Goal: Information Seeking & Learning: Find specific fact

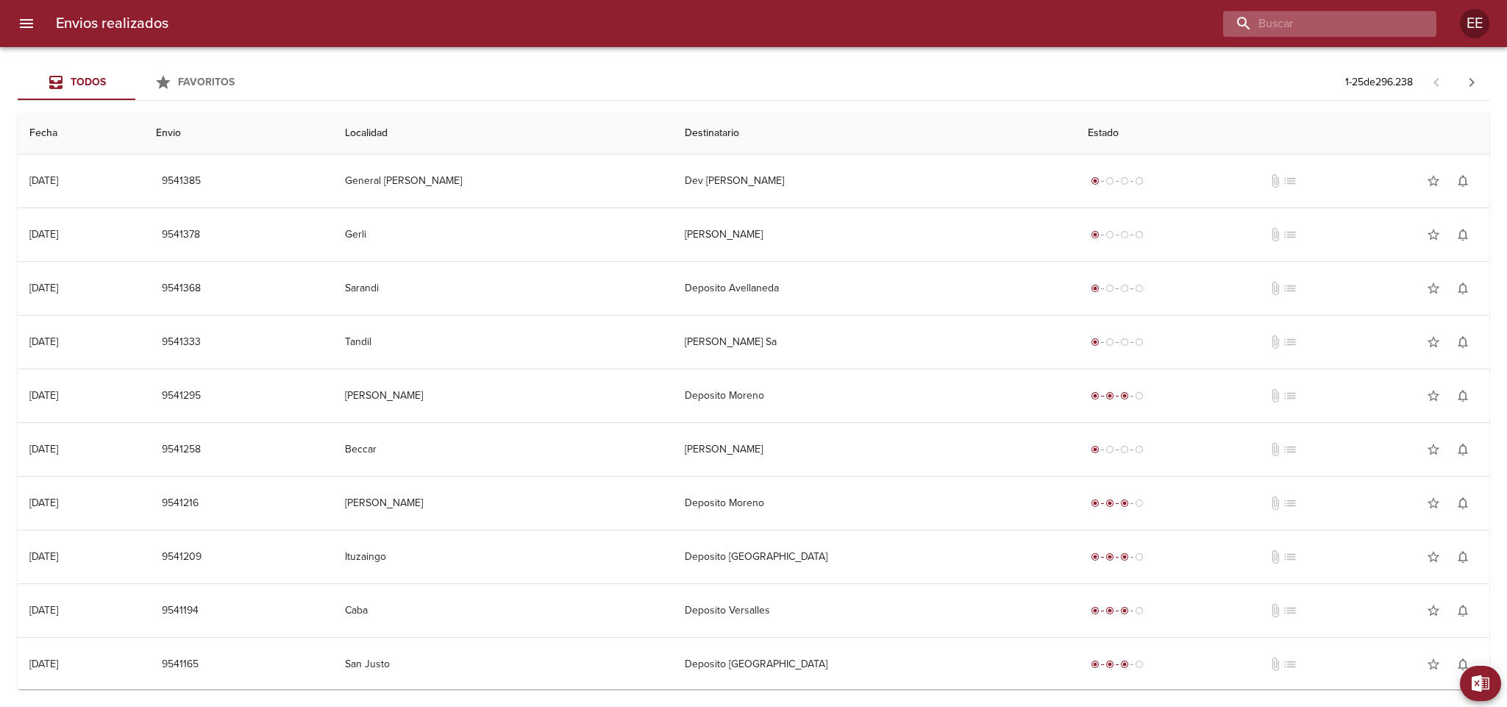
click at [1346, 21] on input "buscar" at bounding box center [1317, 24] width 188 height 26
paste input "[PERSON_NAME]"
type input "[PERSON_NAME]"
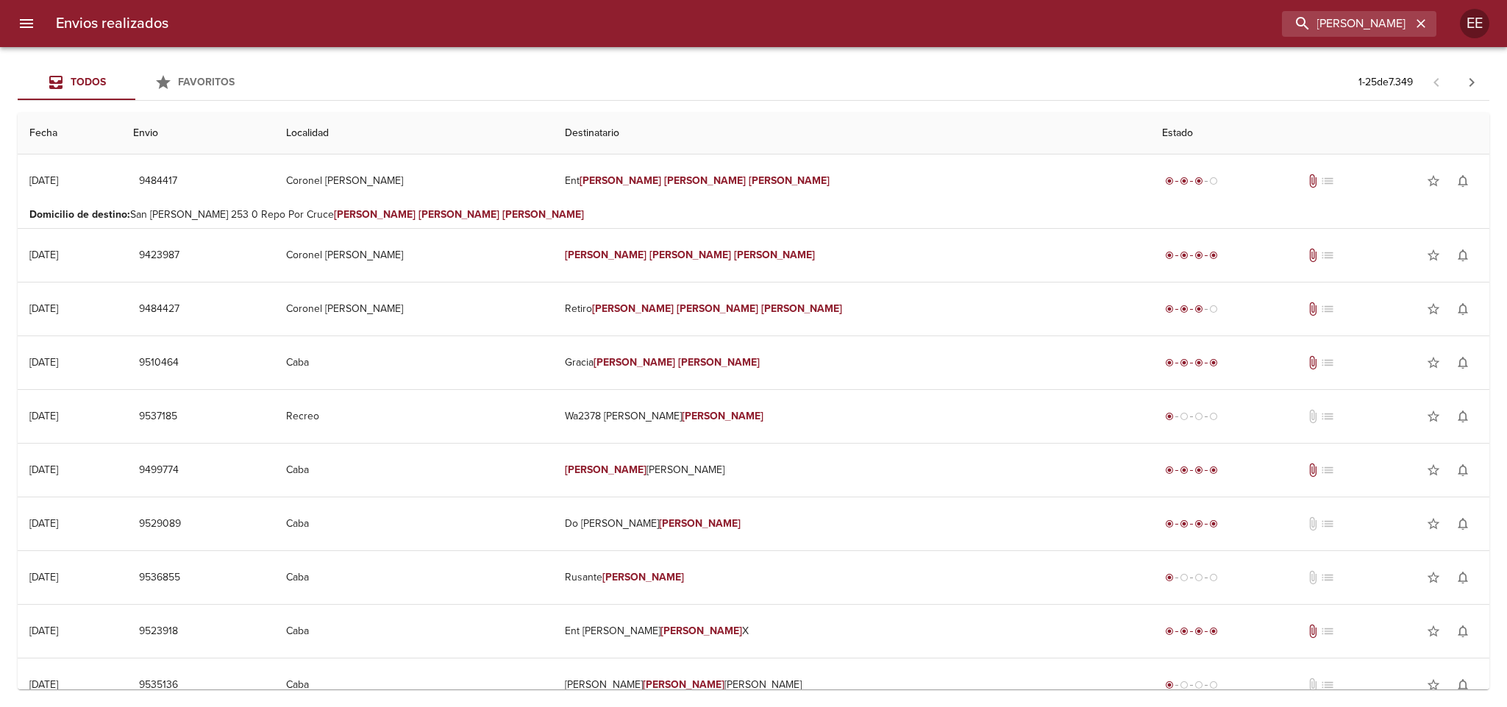
click at [586, 207] on p "Domicilio de destino : San [PERSON_NAME] 253 0 Repo Por [PERSON_NAME]" at bounding box center [753, 214] width 1448 height 15
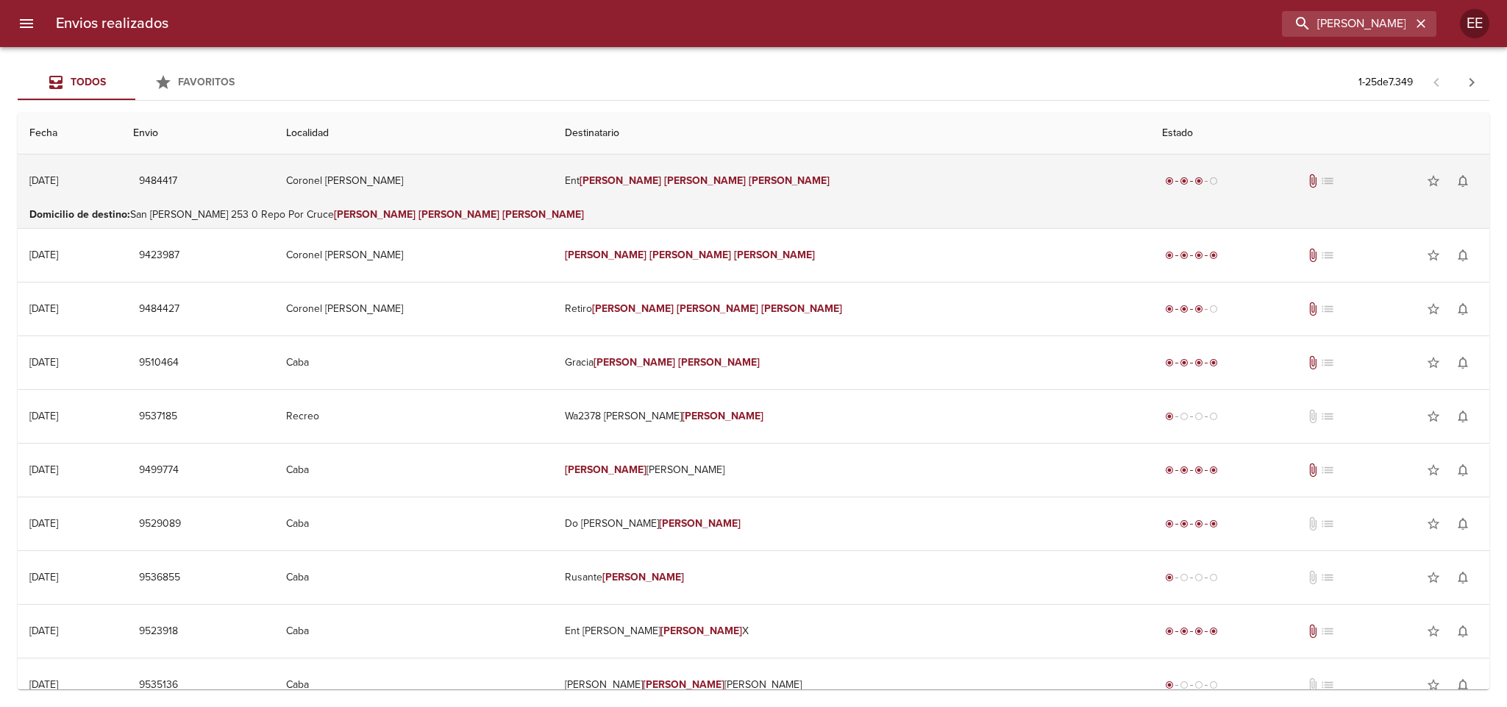
click at [857, 197] on td "Ent [PERSON_NAME]" at bounding box center [852, 180] width 598 height 53
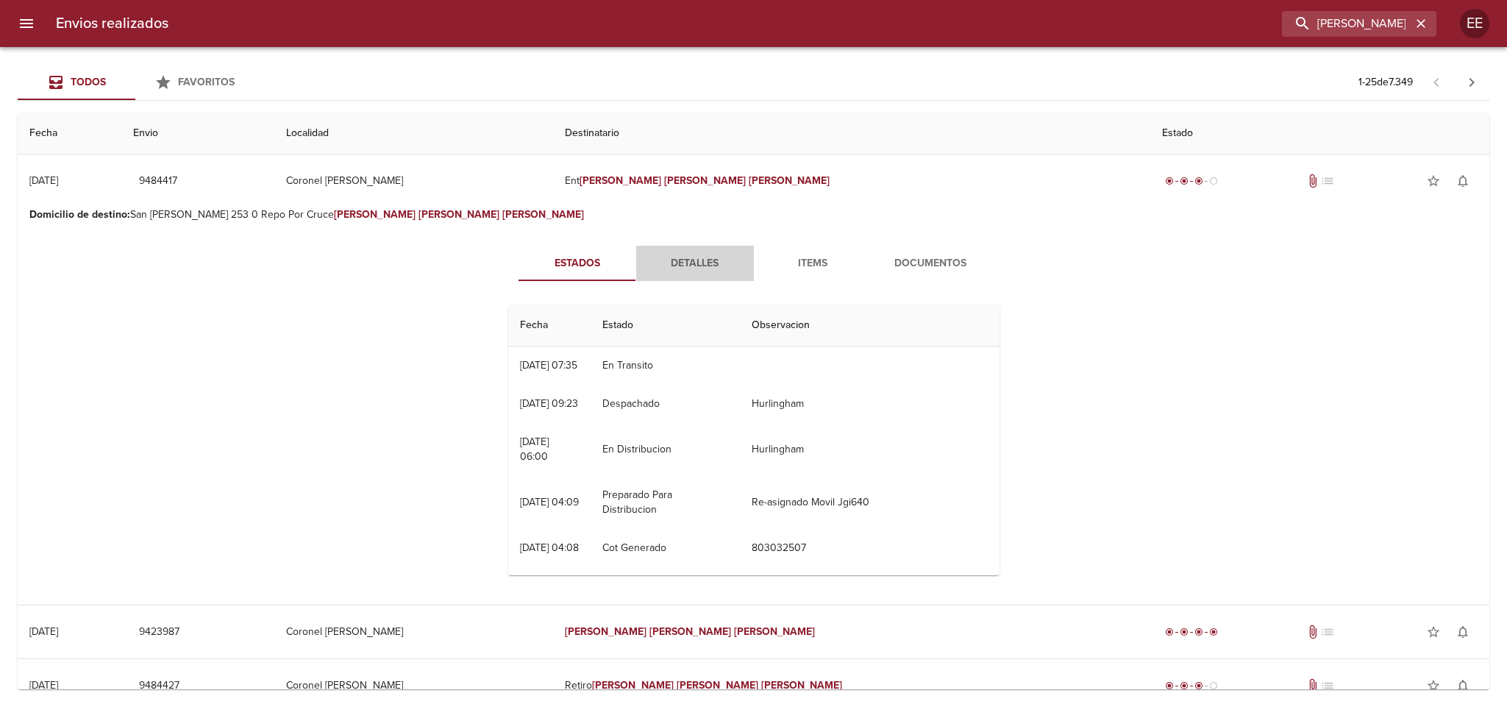
click at [695, 268] on span "Detalles" at bounding box center [695, 264] width 100 height 18
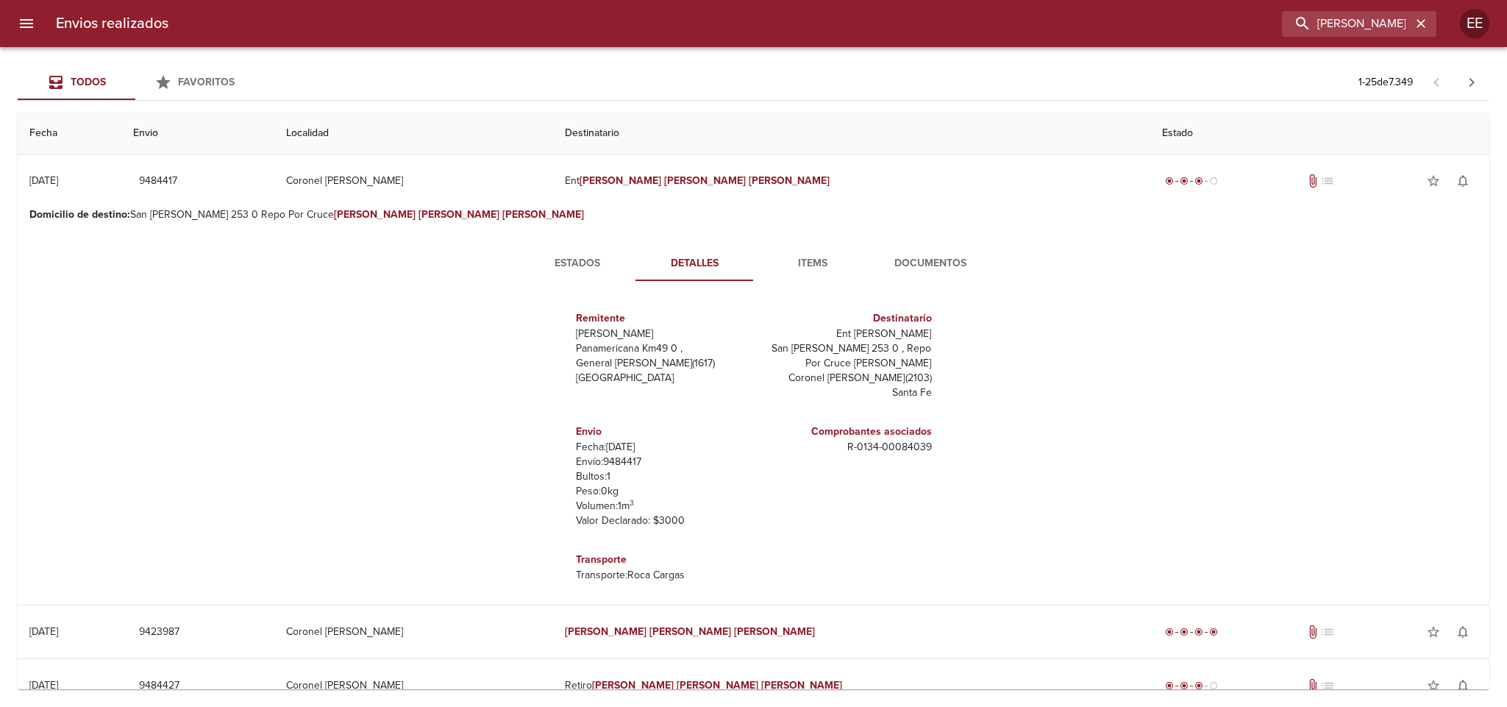
click at [789, 257] on span "Items" at bounding box center [813, 264] width 100 height 18
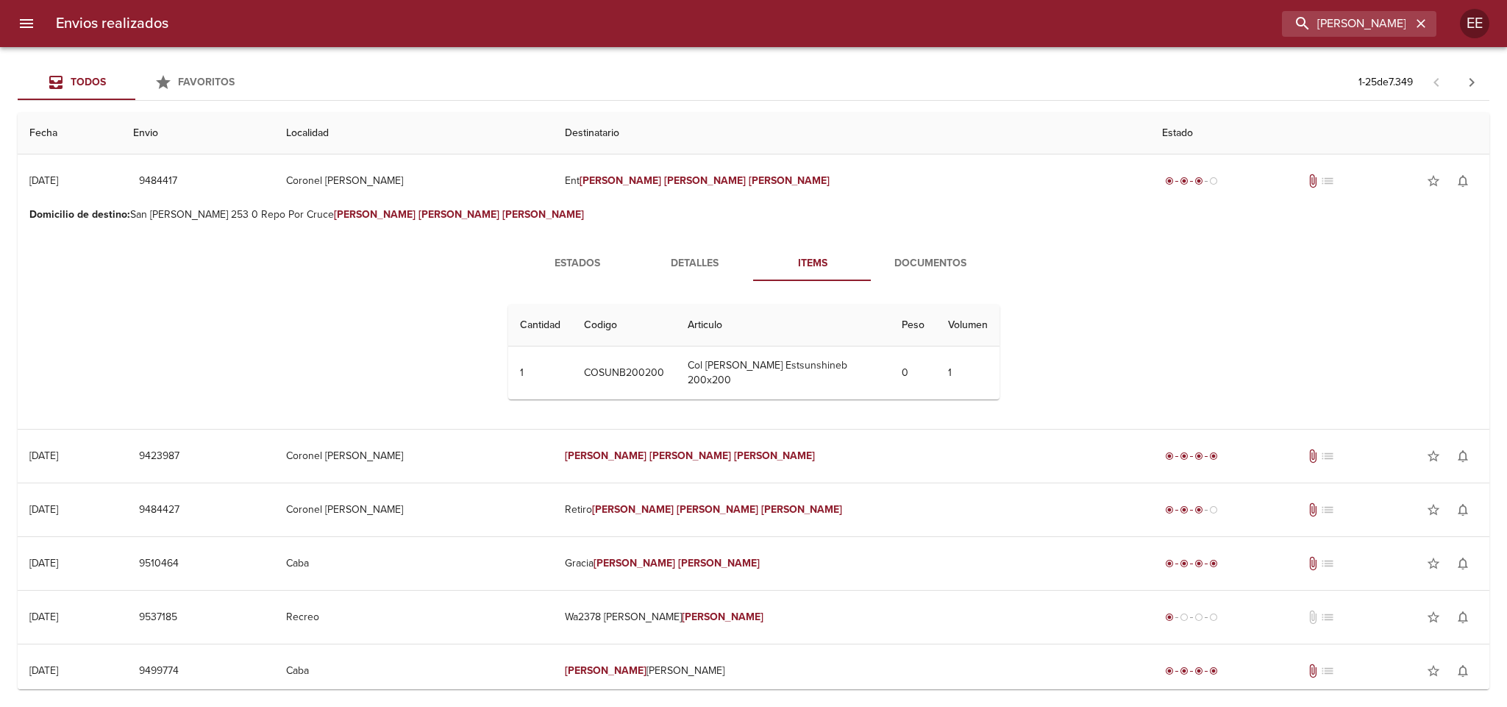
click at [903, 255] on span "Documentos" at bounding box center [931, 264] width 100 height 18
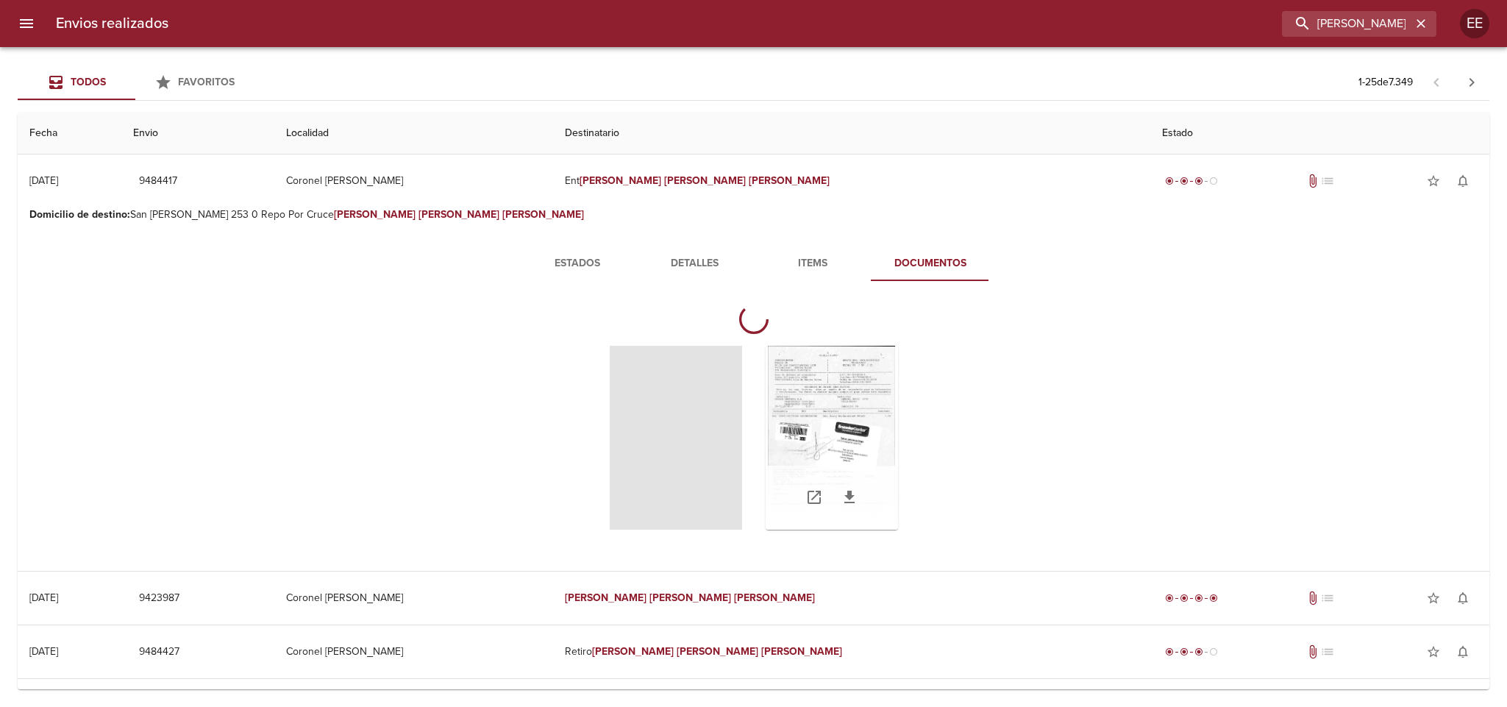
click at [812, 424] on div "Tabla de envíos del cliente" at bounding box center [832, 438] width 132 height 184
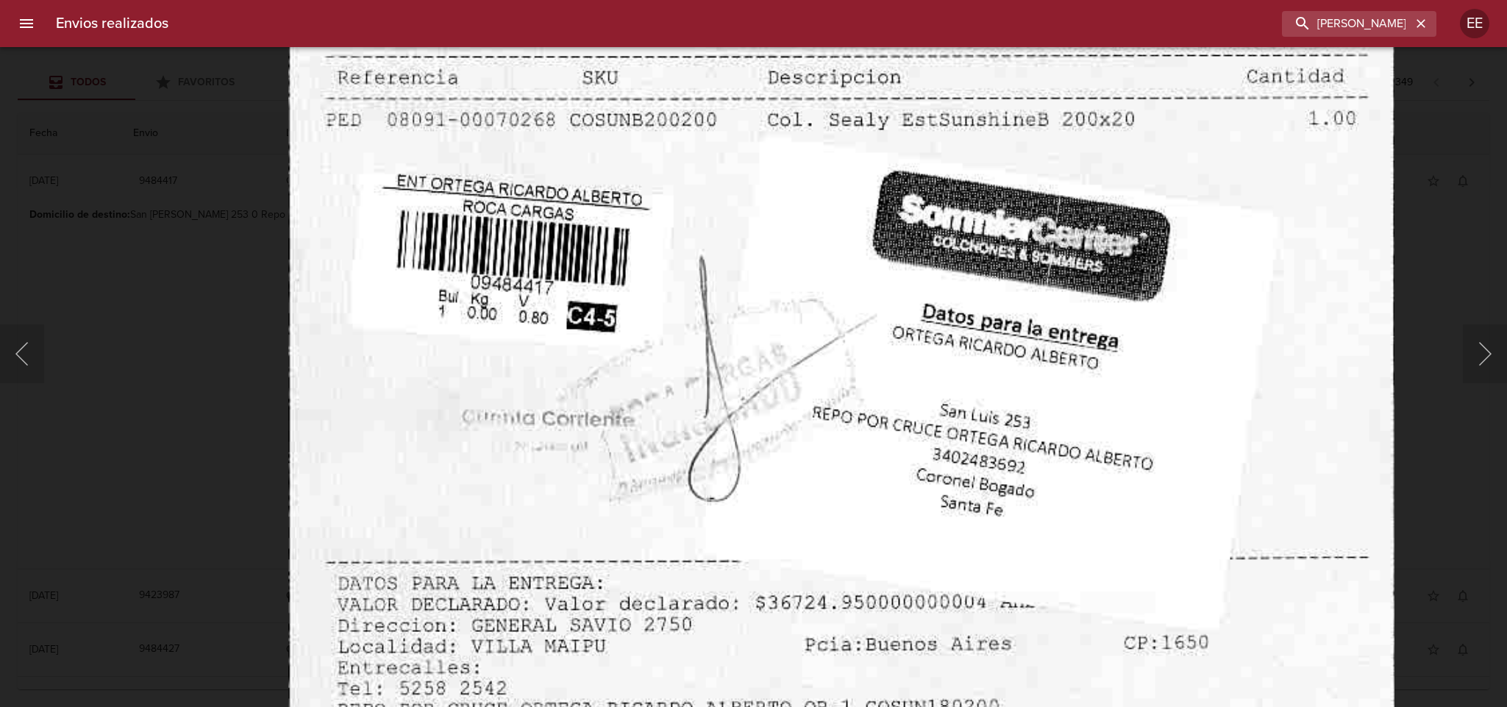
click at [918, 312] on img "Lightbox" at bounding box center [841, 307] width 1106 height 1595
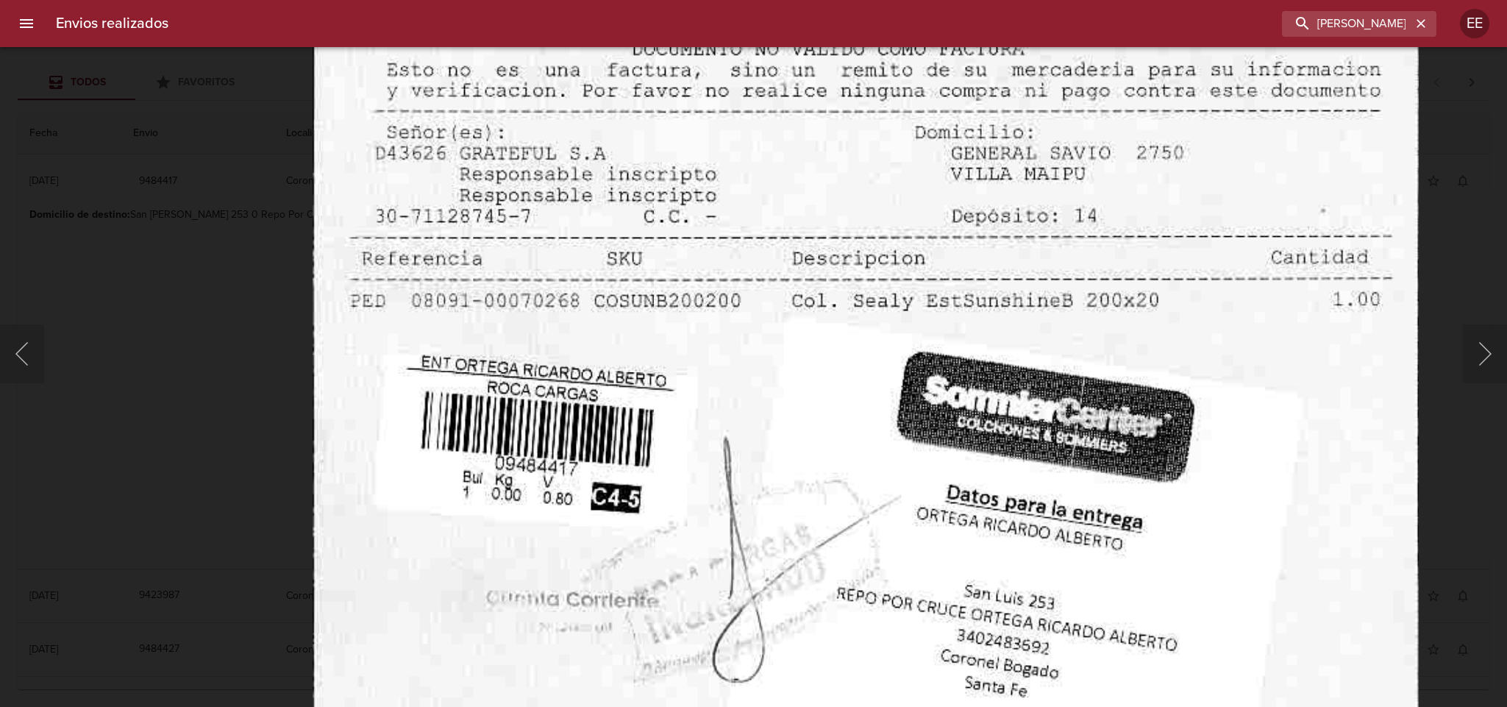
click at [941, 492] on img "Lightbox" at bounding box center [866, 488] width 1106 height 1595
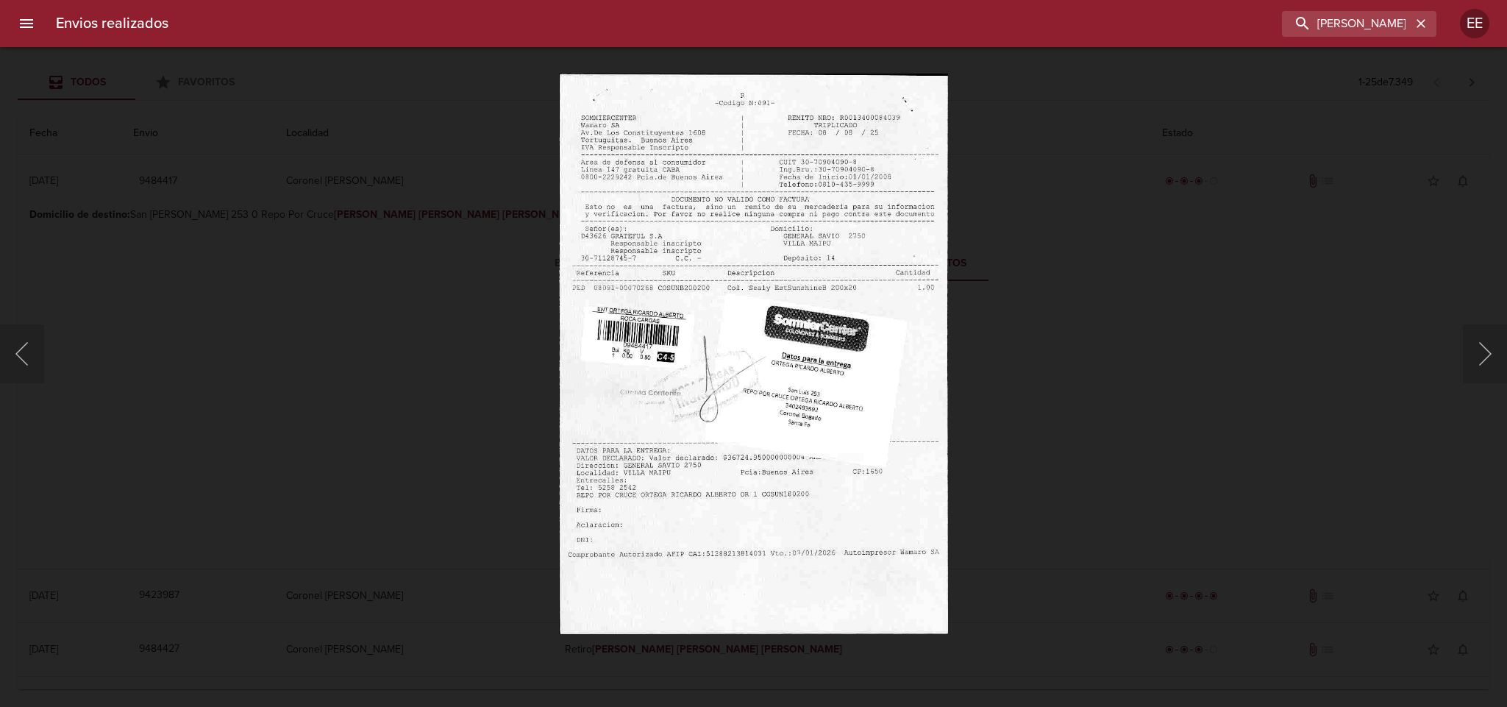
click at [460, 472] on div "Lightbox" at bounding box center [753, 353] width 1507 height 707
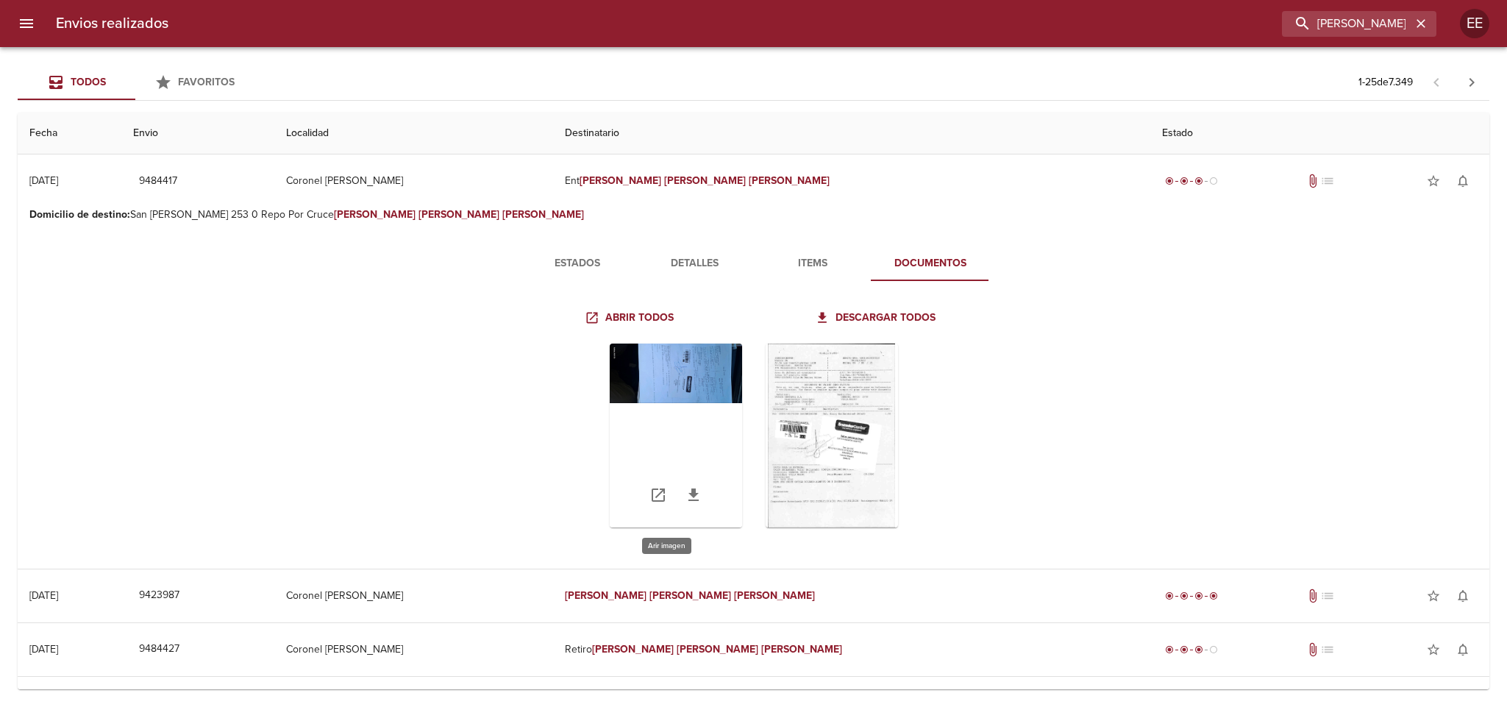
click at [662, 366] on div "Tabla de envíos del cliente" at bounding box center [676, 436] width 132 height 184
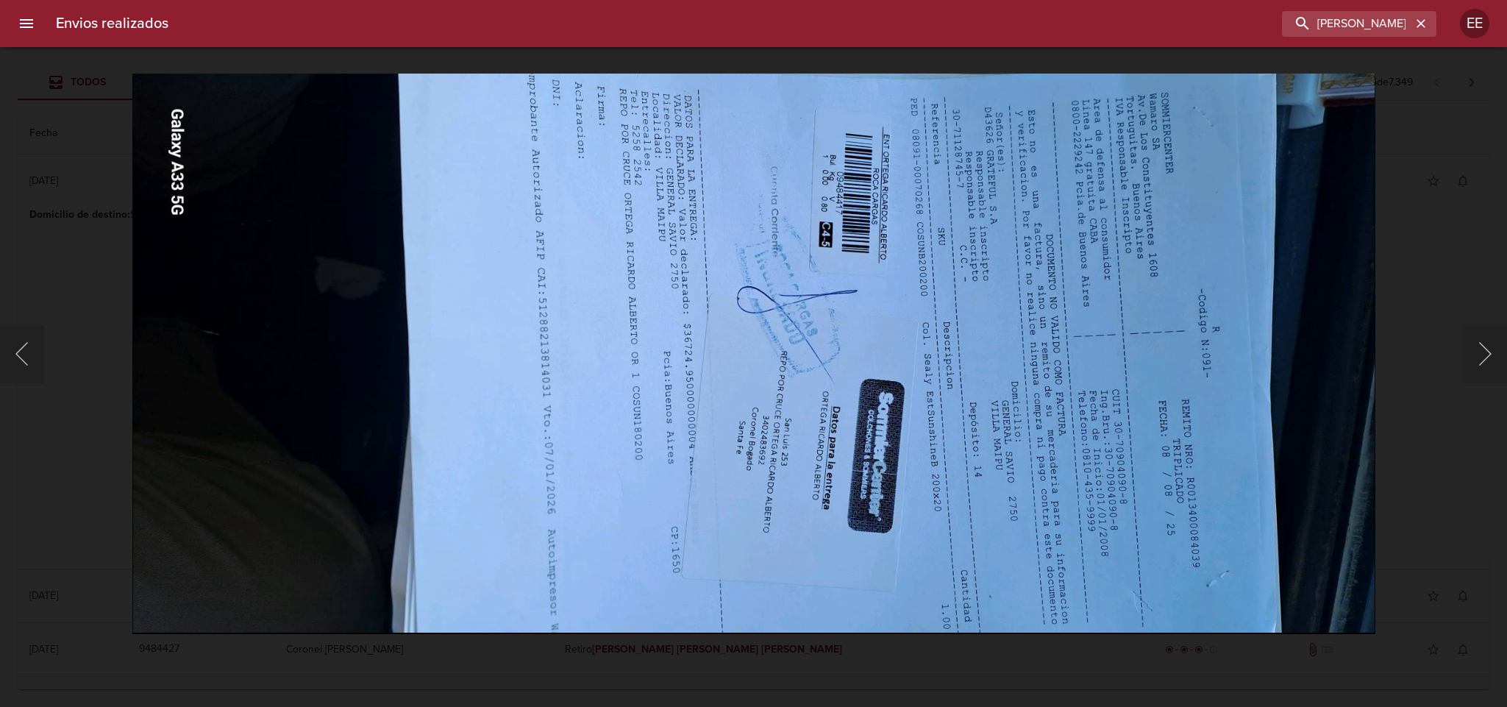
click at [344, 407] on img "Lightbox" at bounding box center [753, 354] width 1243 height 561
click at [1432, 331] on div "Lightbox" at bounding box center [753, 353] width 1507 height 707
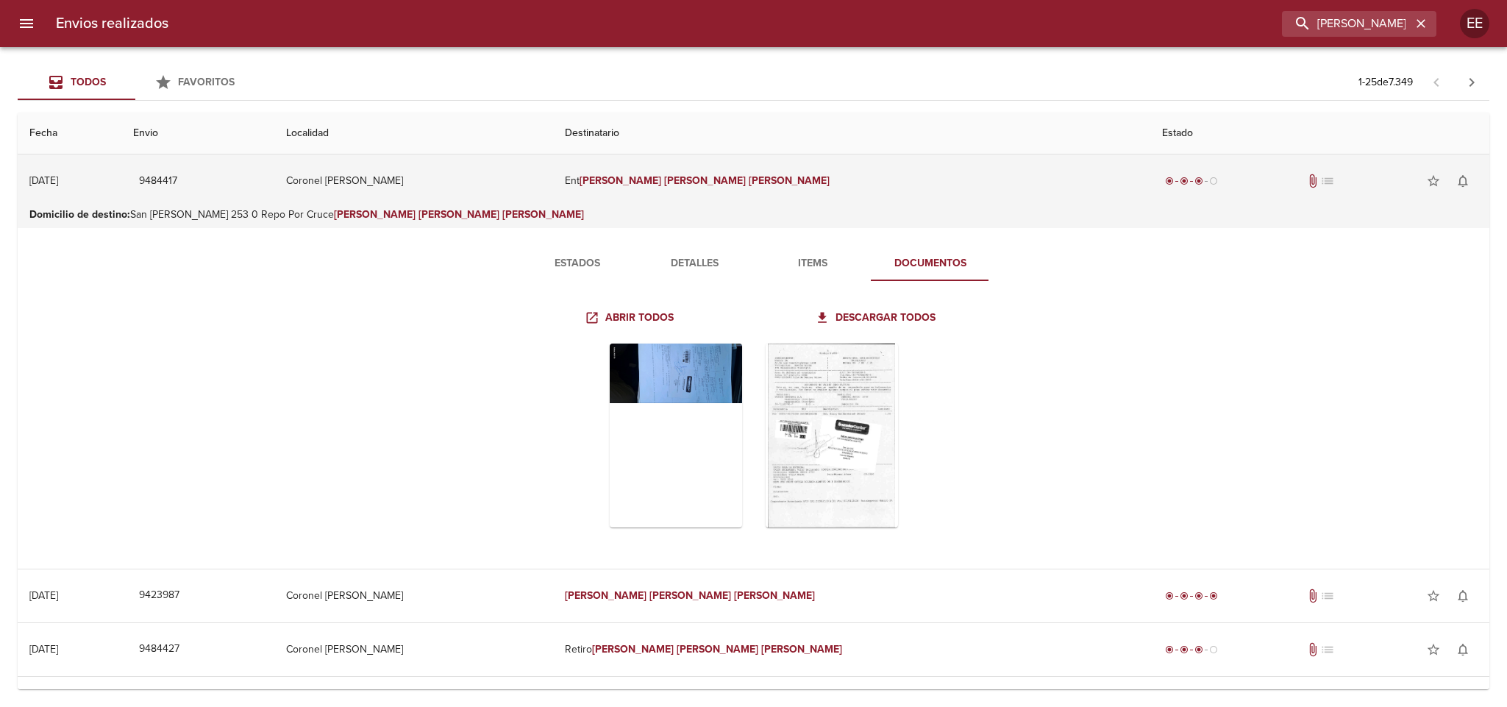
click at [553, 170] on td "Coronel [PERSON_NAME]" at bounding box center [413, 180] width 279 height 53
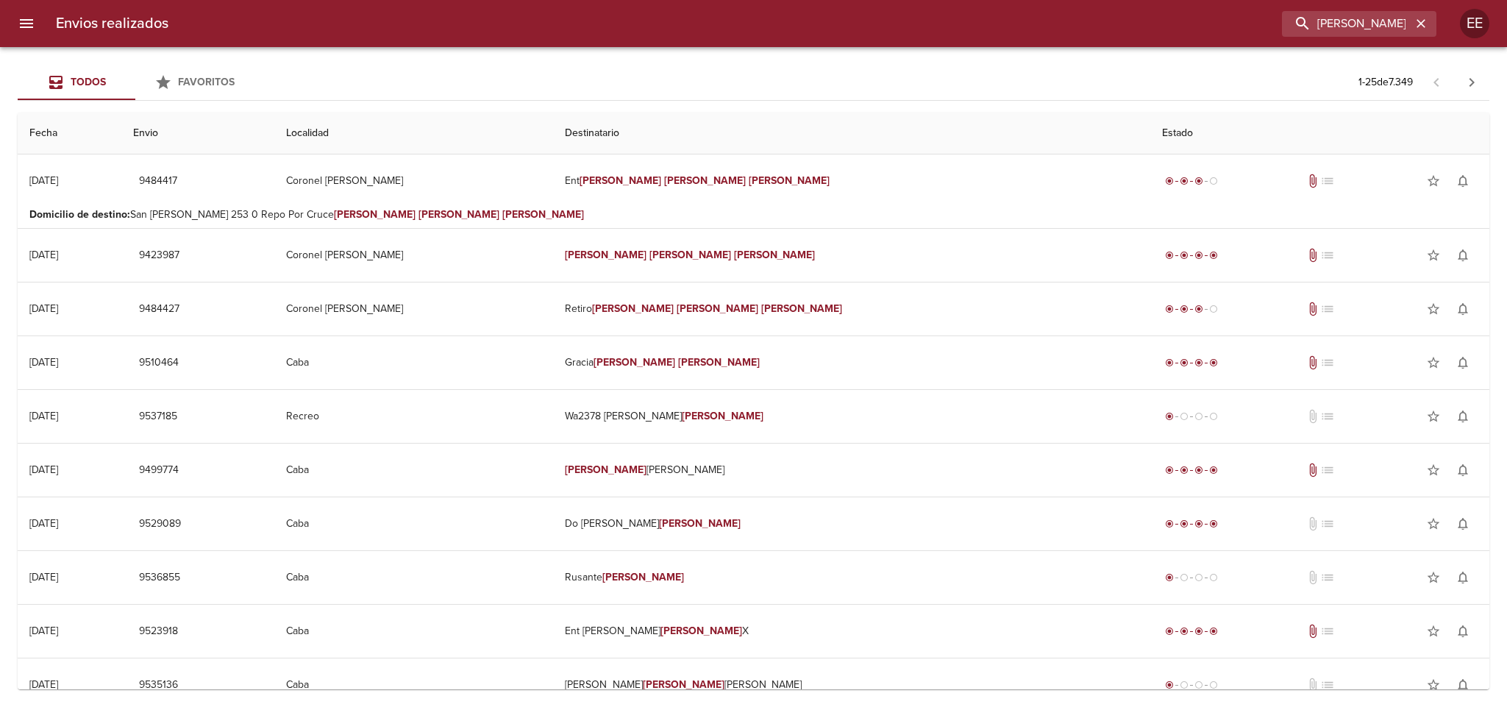
click at [539, 212] on p "Domicilio de destino : San [PERSON_NAME] 253 0 Repo Por [PERSON_NAME]" at bounding box center [753, 214] width 1448 height 15
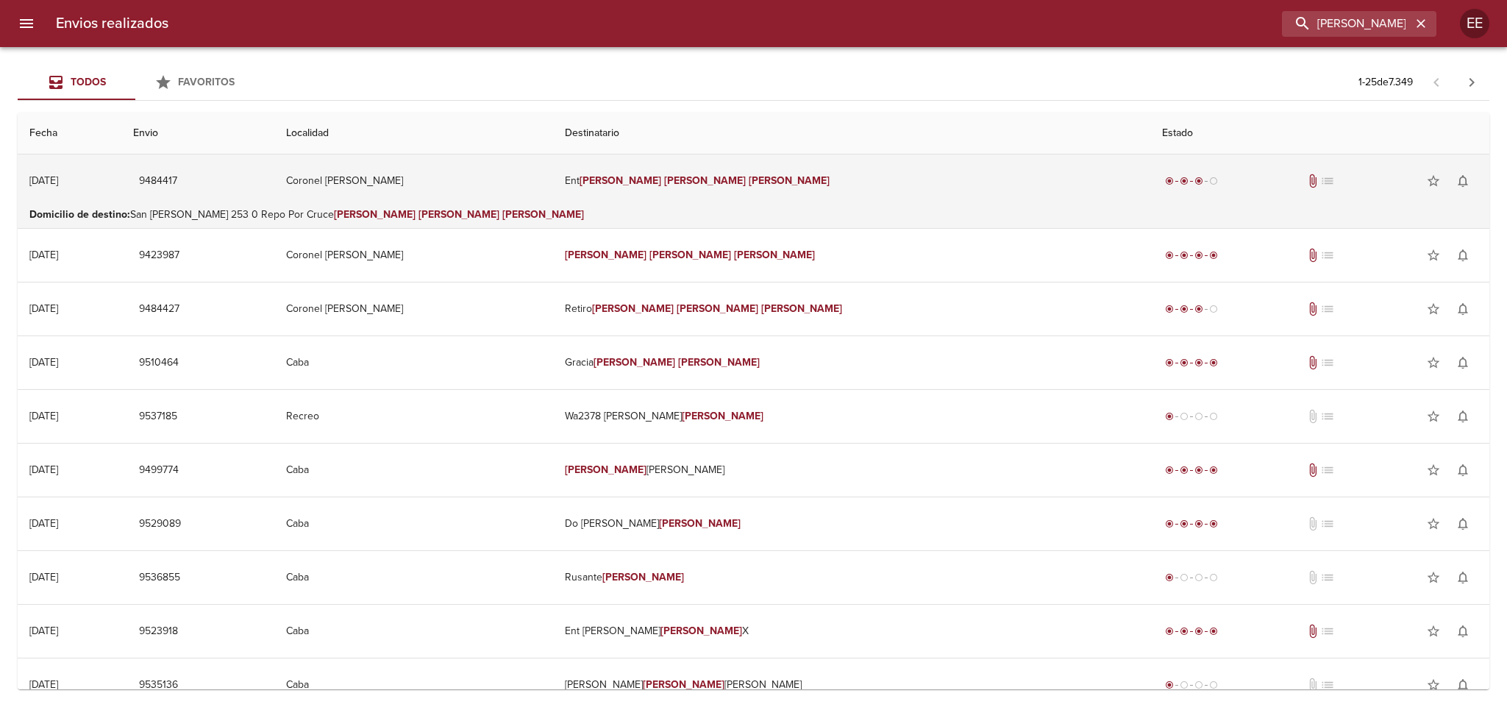
click at [553, 188] on td "Coronel [PERSON_NAME]" at bounding box center [413, 180] width 279 height 53
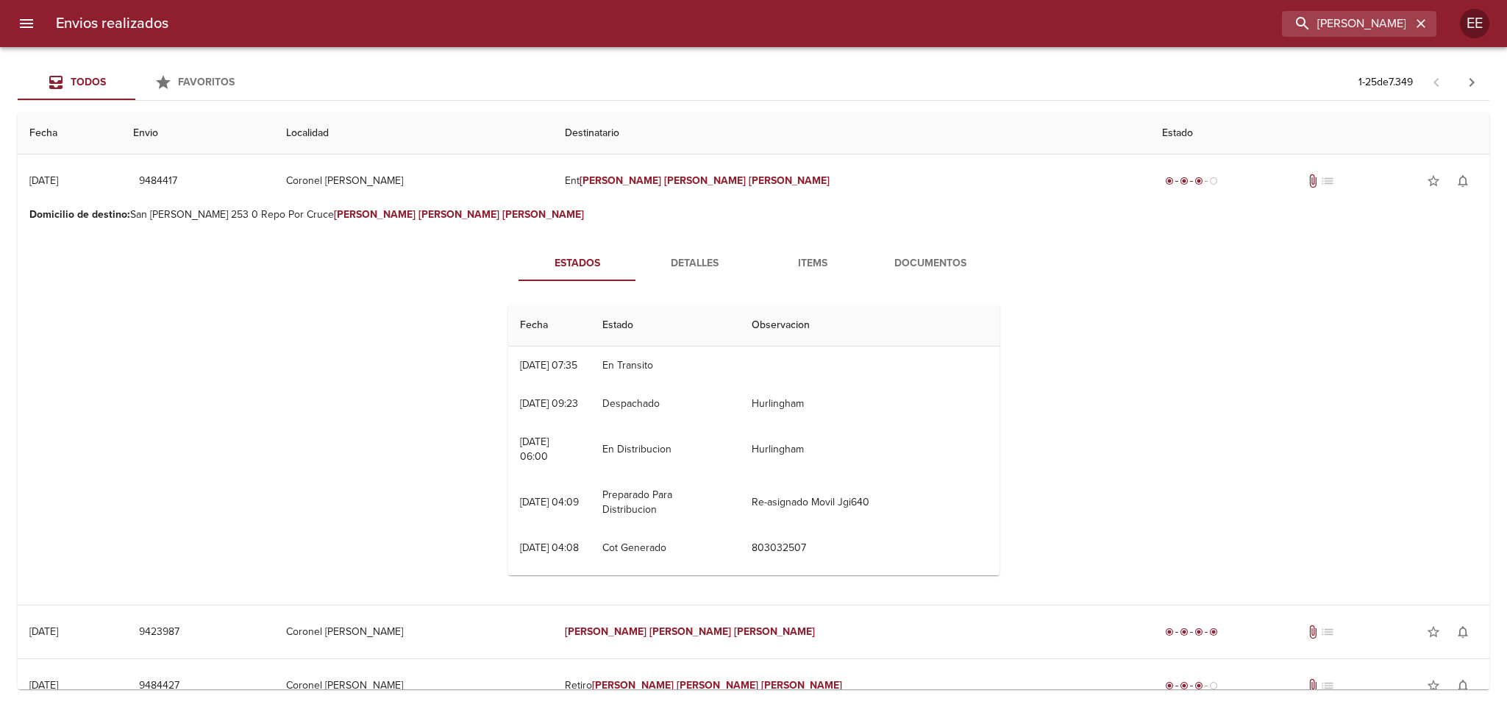
click at [362, 482] on div "Estados Detalles Items Documentos Fecha Estado Observacion 15/08 [DATE] 07:35 E…" at bounding box center [753, 416] width 1448 height 377
click at [673, 257] on span "Detalles" at bounding box center [695, 264] width 100 height 18
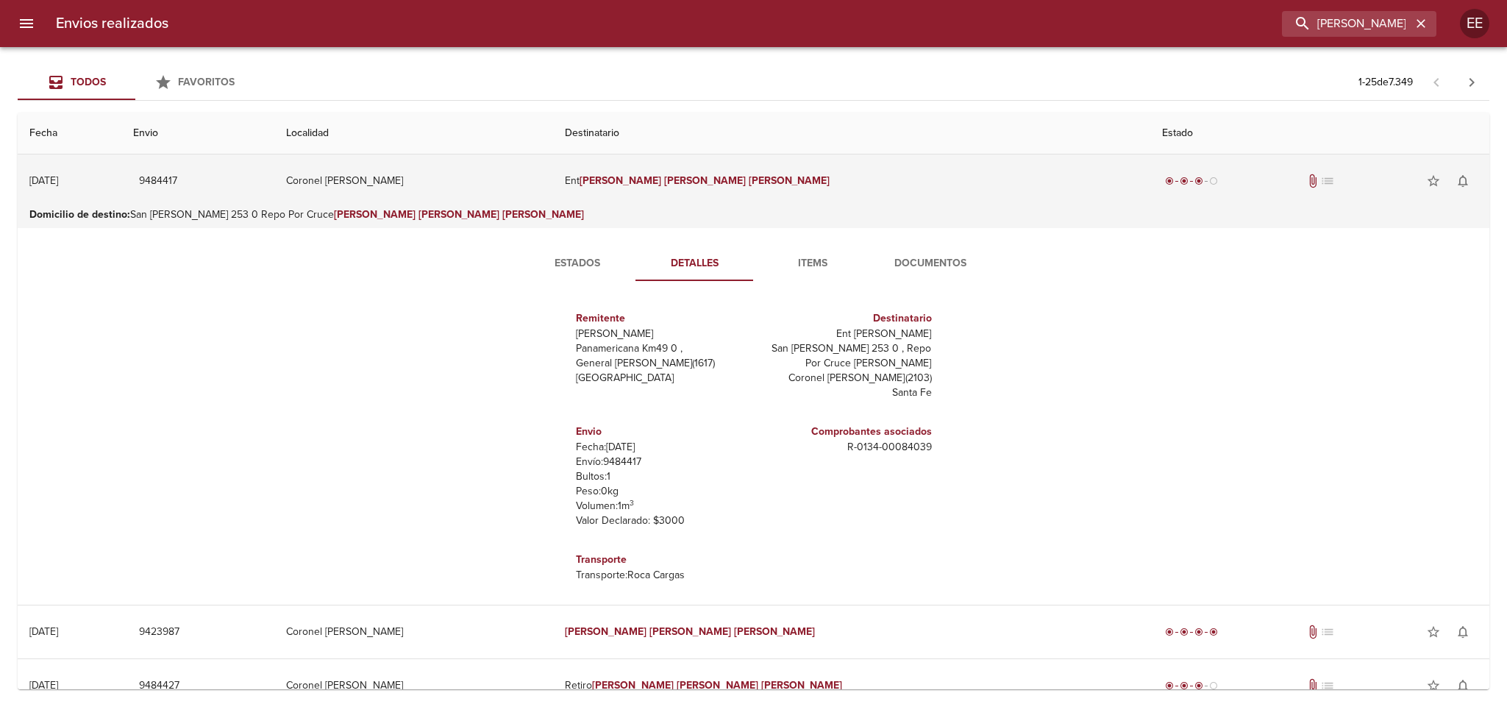
click at [553, 181] on td "Coronel [PERSON_NAME]" at bounding box center [413, 180] width 279 height 53
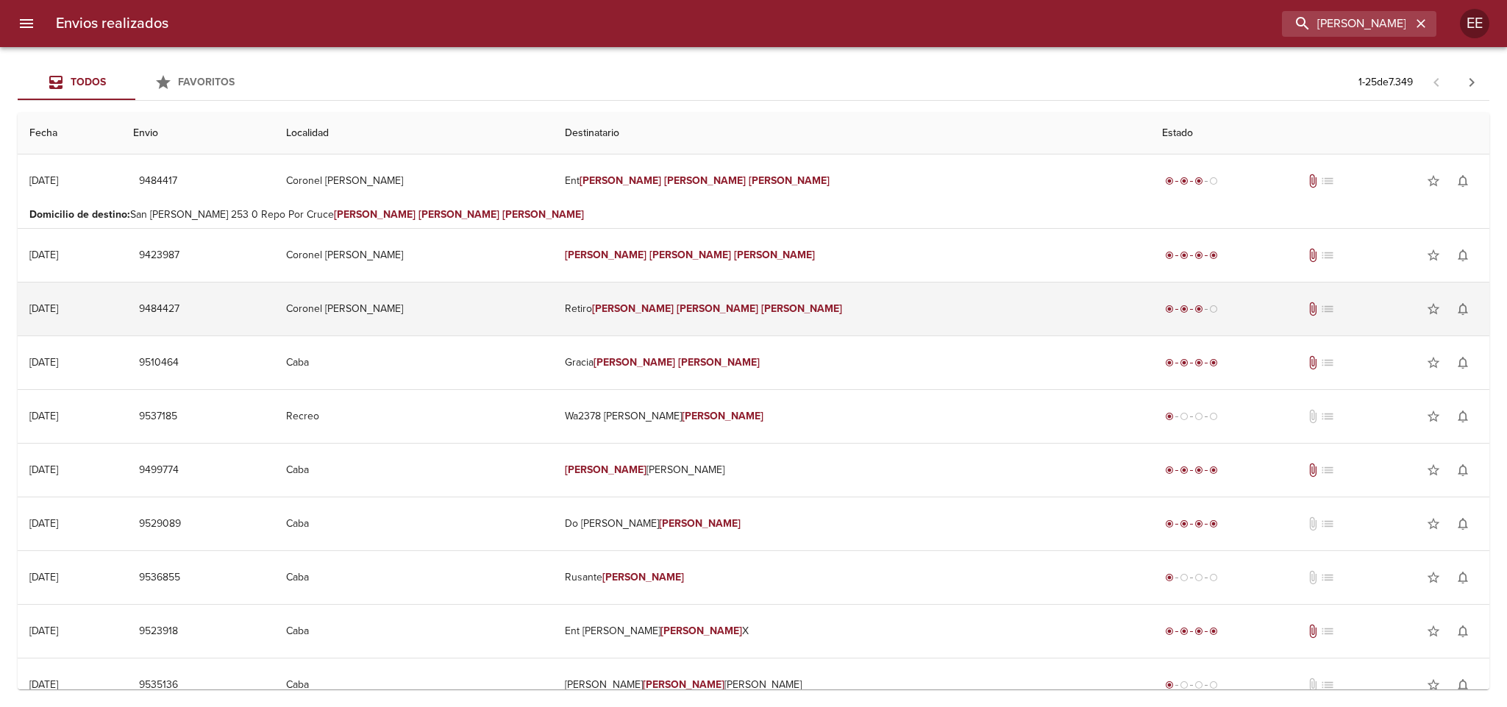
click at [553, 314] on td "Coronel [PERSON_NAME]" at bounding box center [413, 308] width 279 height 53
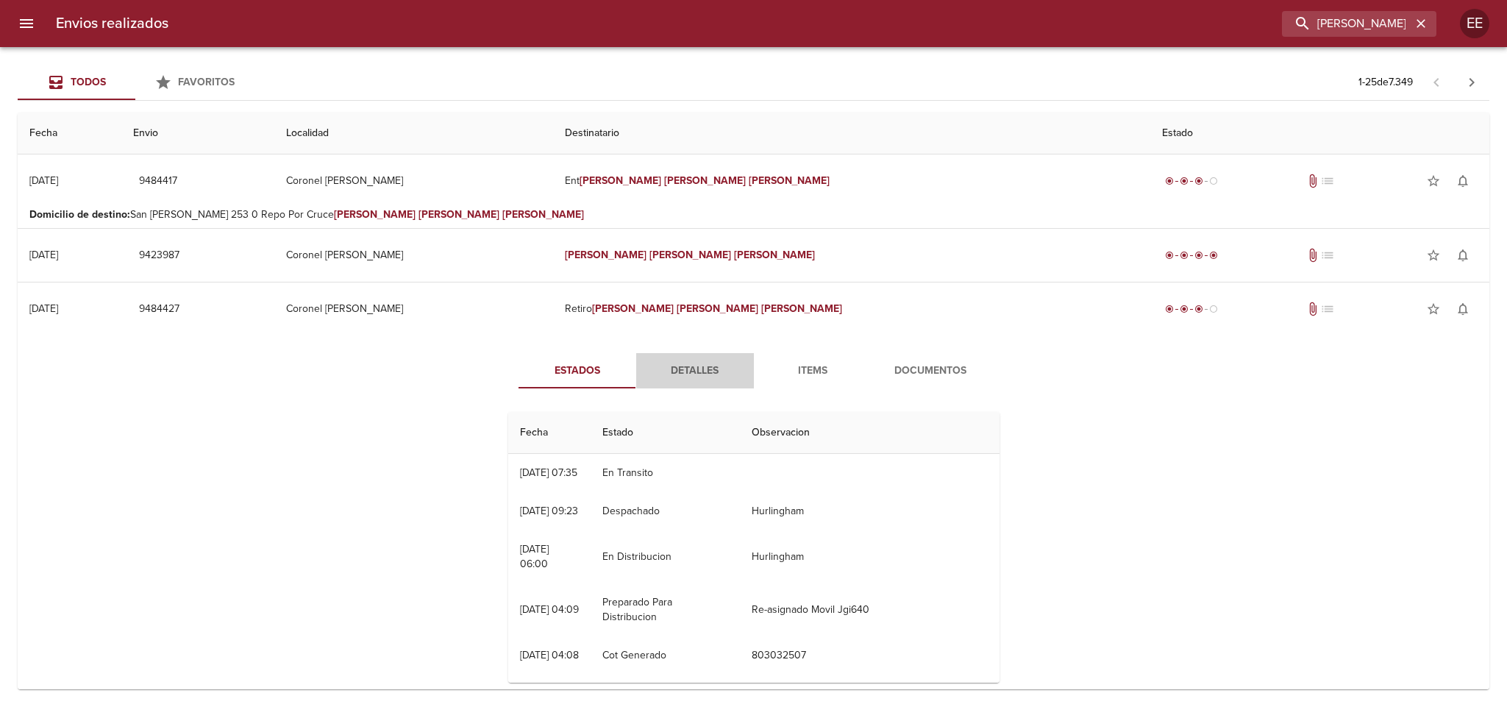
click at [718, 356] on button "Detalles" at bounding box center [695, 370] width 118 height 35
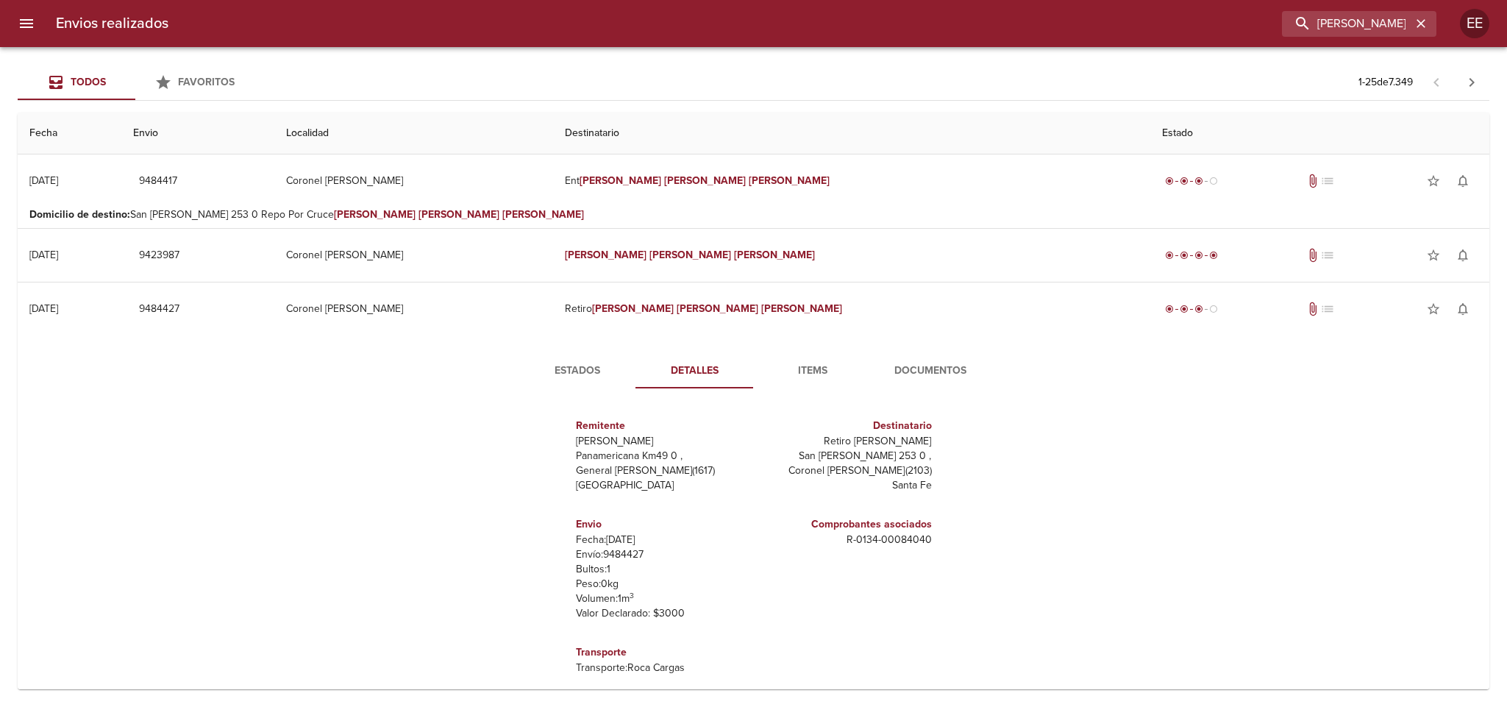
click at [823, 358] on button "Items" at bounding box center [813, 370] width 118 height 35
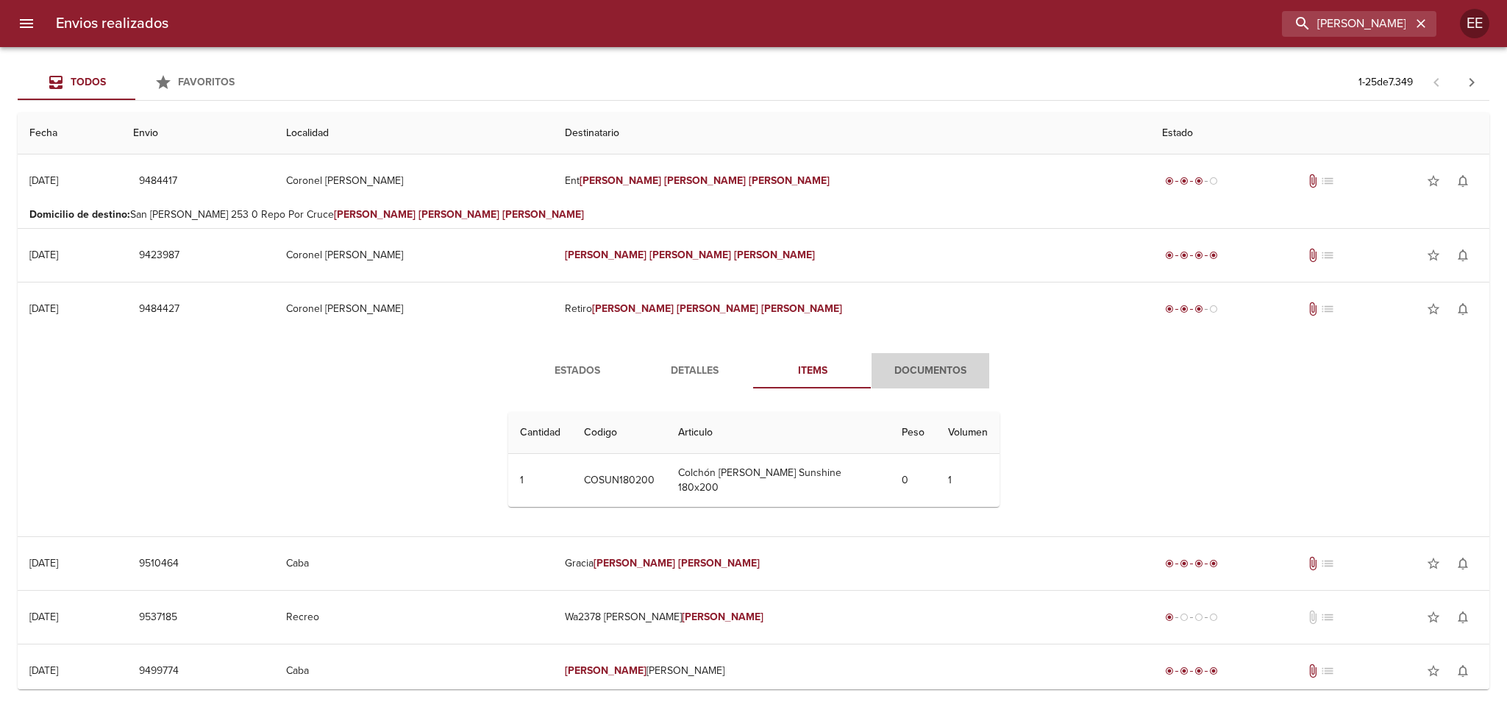
click at [920, 358] on button "Documentos" at bounding box center [931, 370] width 118 height 35
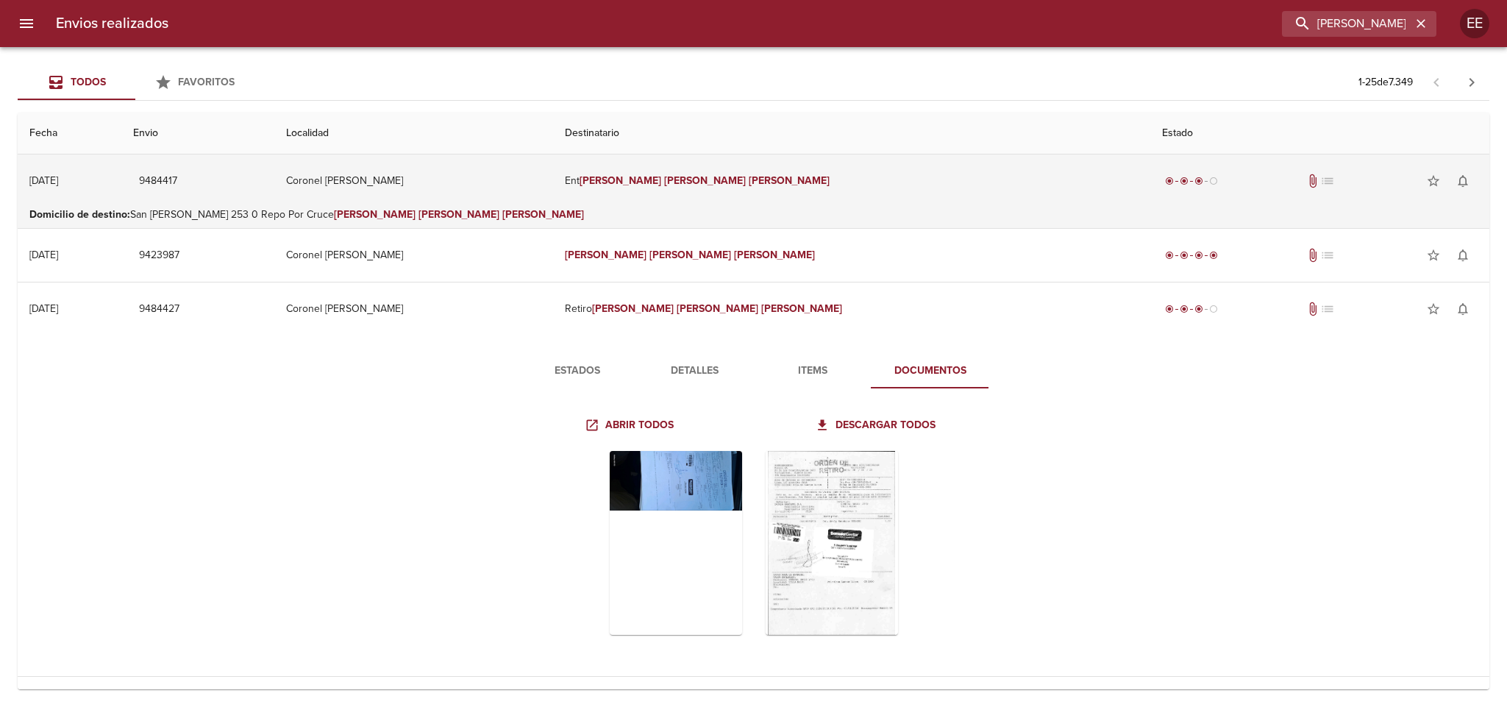
click at [532, 186] on td "Coronel [PERSON_NAME]" at bounding box center [413, 180] width 279 height 53
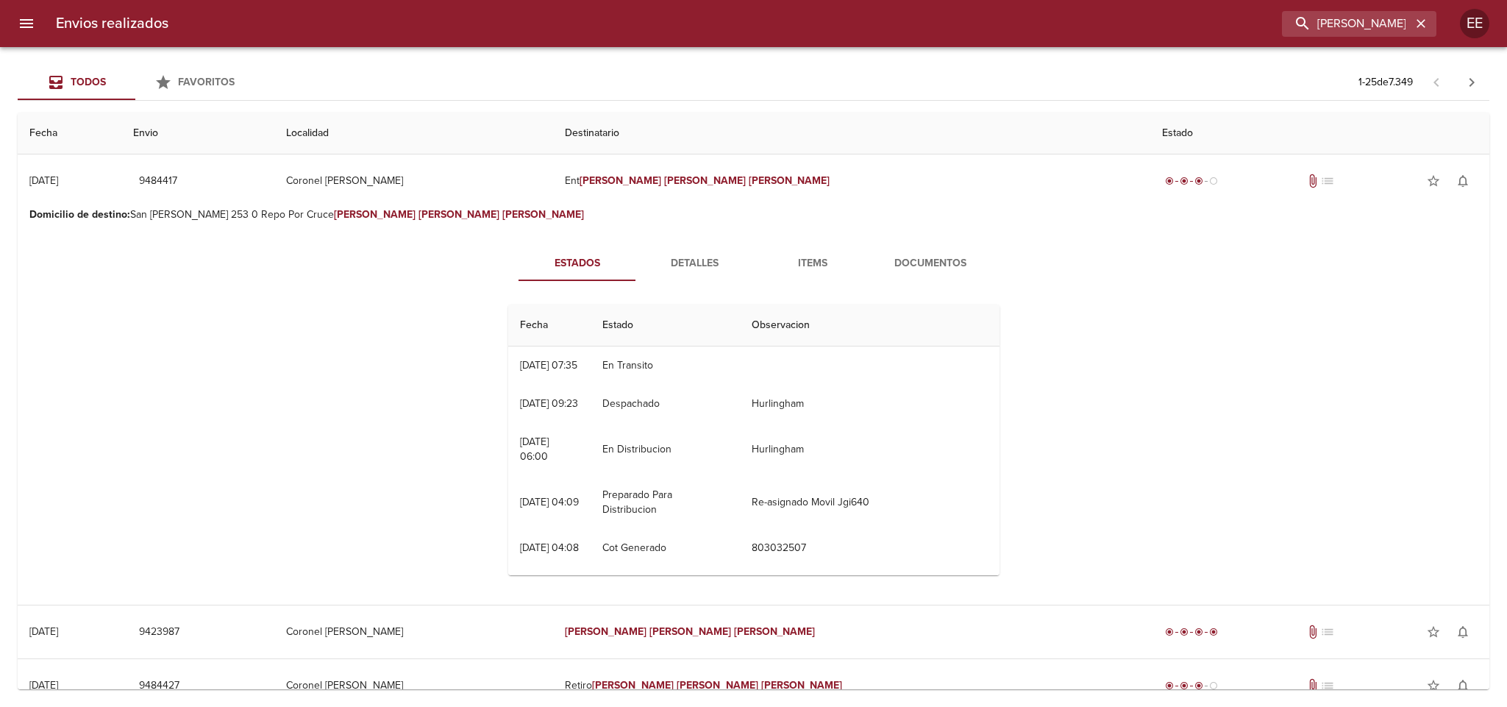
click at [700, 265] on span "Detalles" at bounding box center [695, 264] width 100 height 18
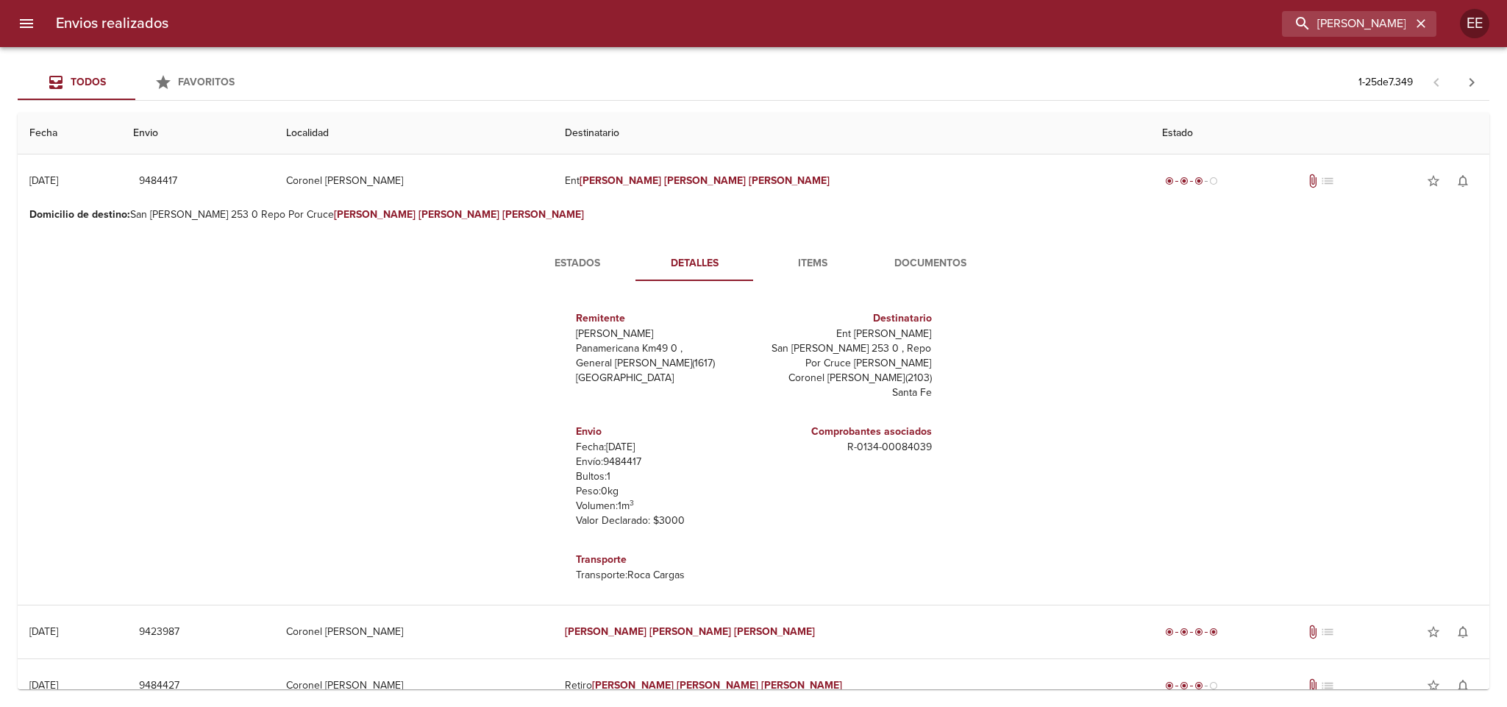
scroll to position [7, 0]
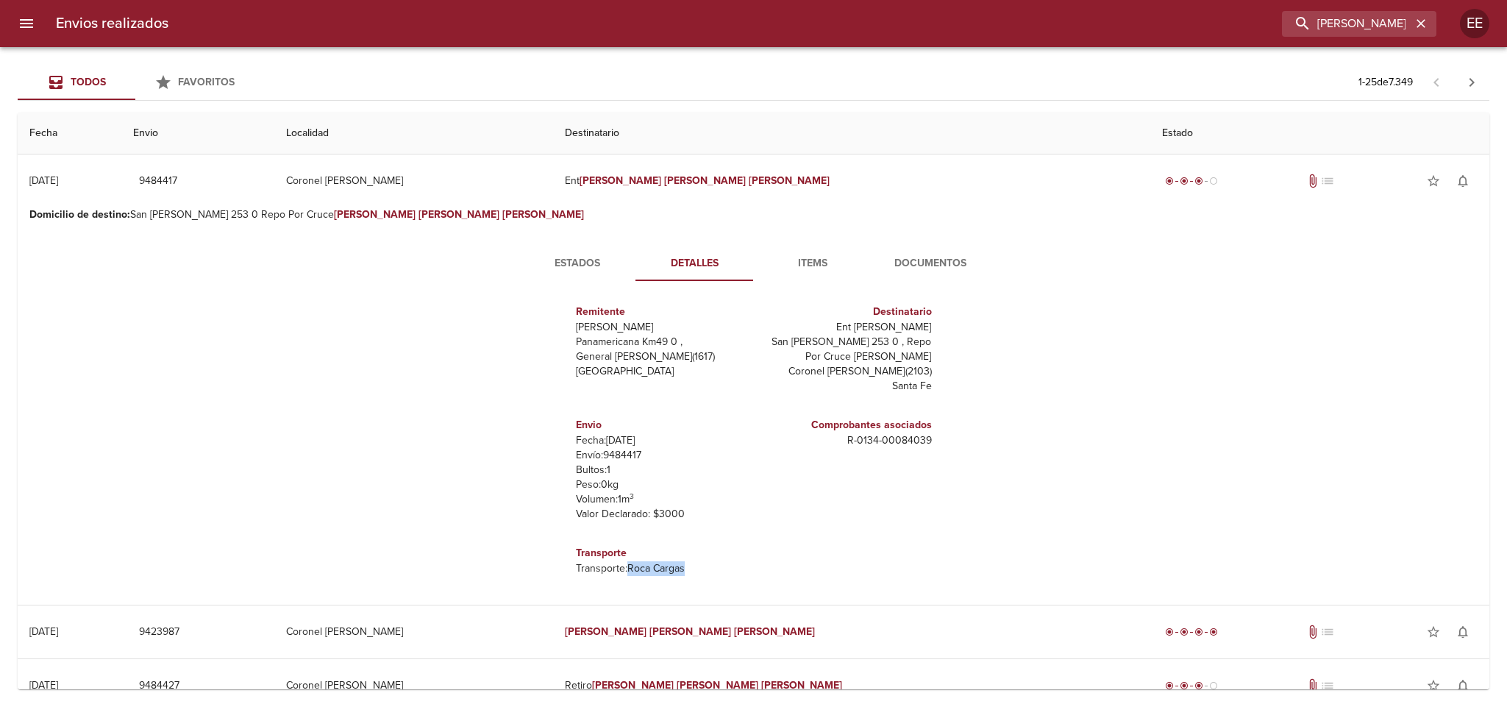
drag, startPoint x: 611, startPoint y: 563, endPoint x: 766, endPoint y: 566, distance: 154.5
click at [766, 566] on div "Remitente Wamaro Tortuguitas Panamericana Km49 0 , General [PERSON_NAME] ( 1617…" at bounding box center [754, 433] width 368 height 282
copy p "Roca Cargas"
click at [274, 448] on div "Estados Detalles Items Documentos Remitente Wamaro Tortuguitas Panamericana Km4…" at bounding box center [753, 416] width 1448 height 377
drag, startPoint x: 810, startPoint y: 374, endPoint x: 885, endPoint y: 371, distance: 75.1
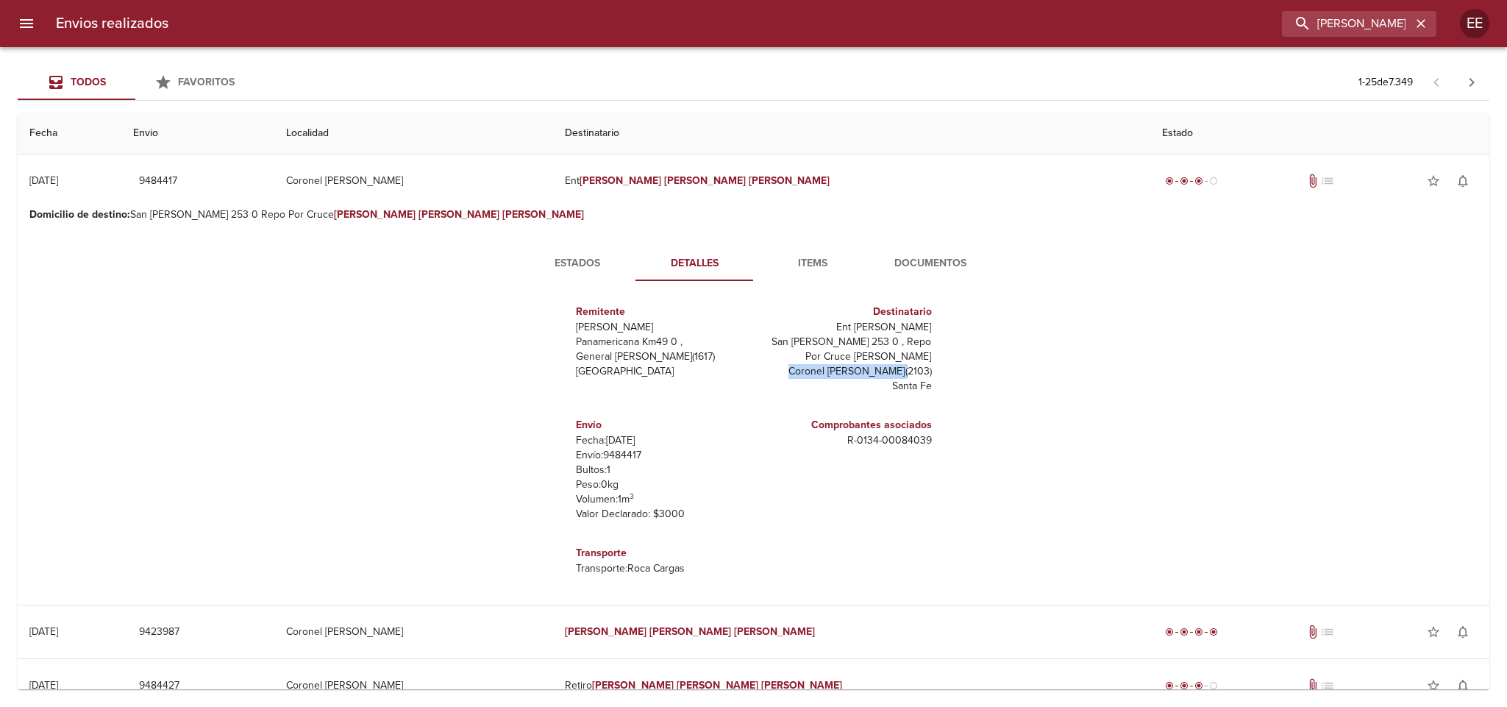
click at [887, 371] on p "Coronel [PERSON_NAME] ( 2103 )" at bounding box center [846, 371] width 172 height 15
copy p "Coronel [PERSON_NAME]"
